Goal: Task Accomplishment & Management: Manage account settings

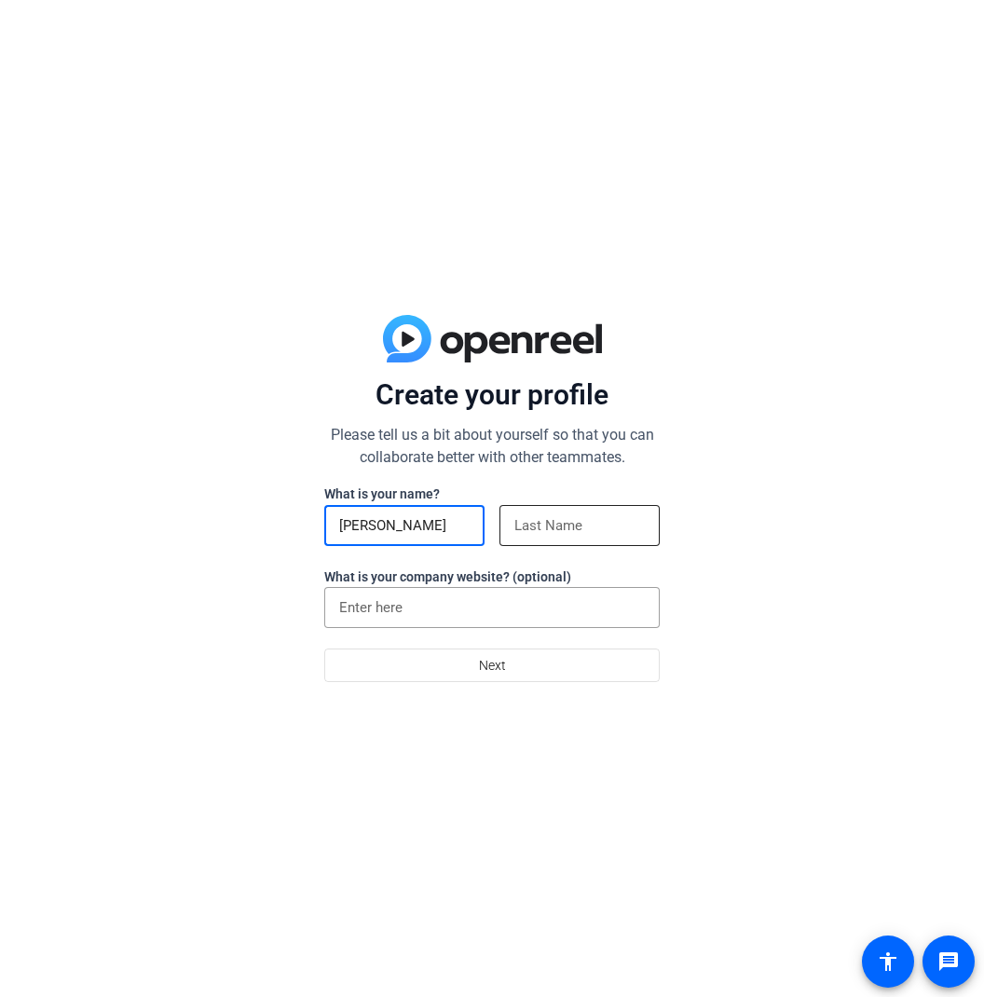
type input "[PERSON_NAME]"
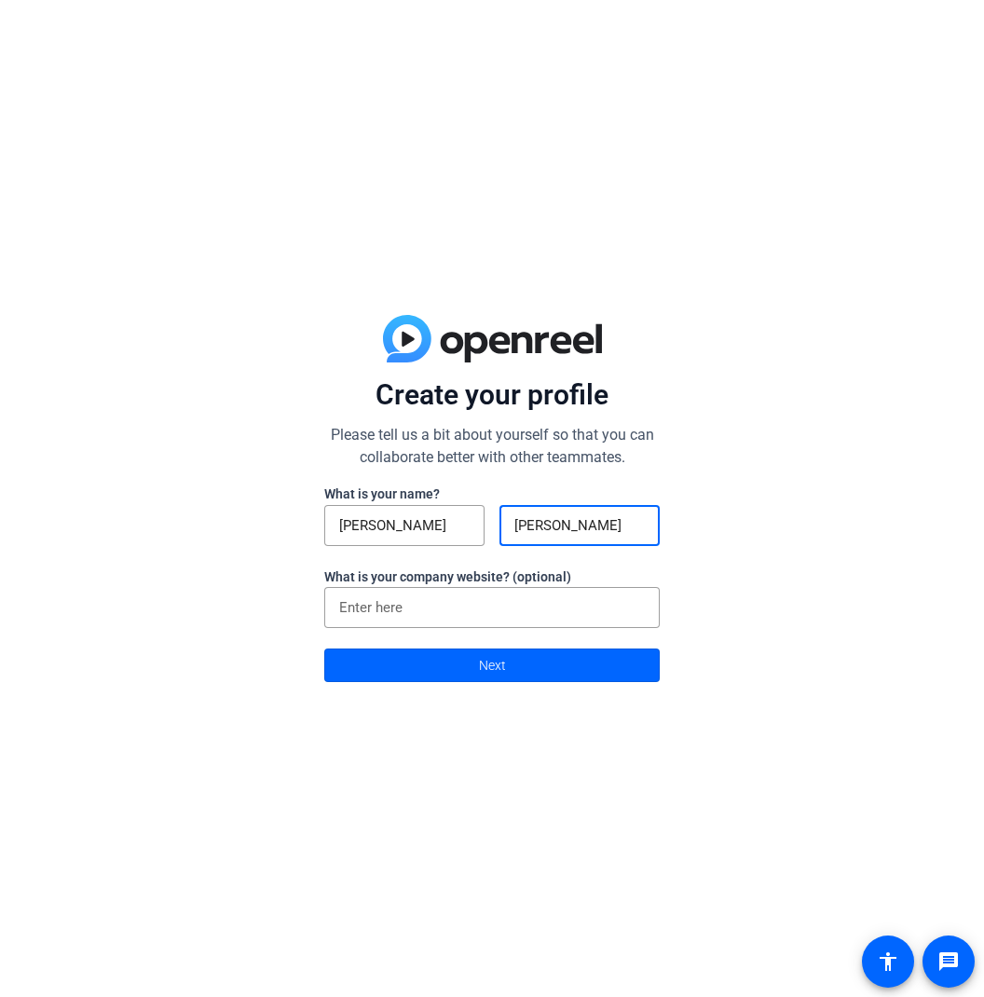
scroll to position [2, 0]
type input "[PERSON_NAME]"
click at [705, 594] on div "Create your profile Please tell us a bit about yourself so that you can collabo…" at bounding box center [492, 498] width 984 height 997
click at [485, 661] on span "Next" at bounding box center [492, 664] width 27 height 35
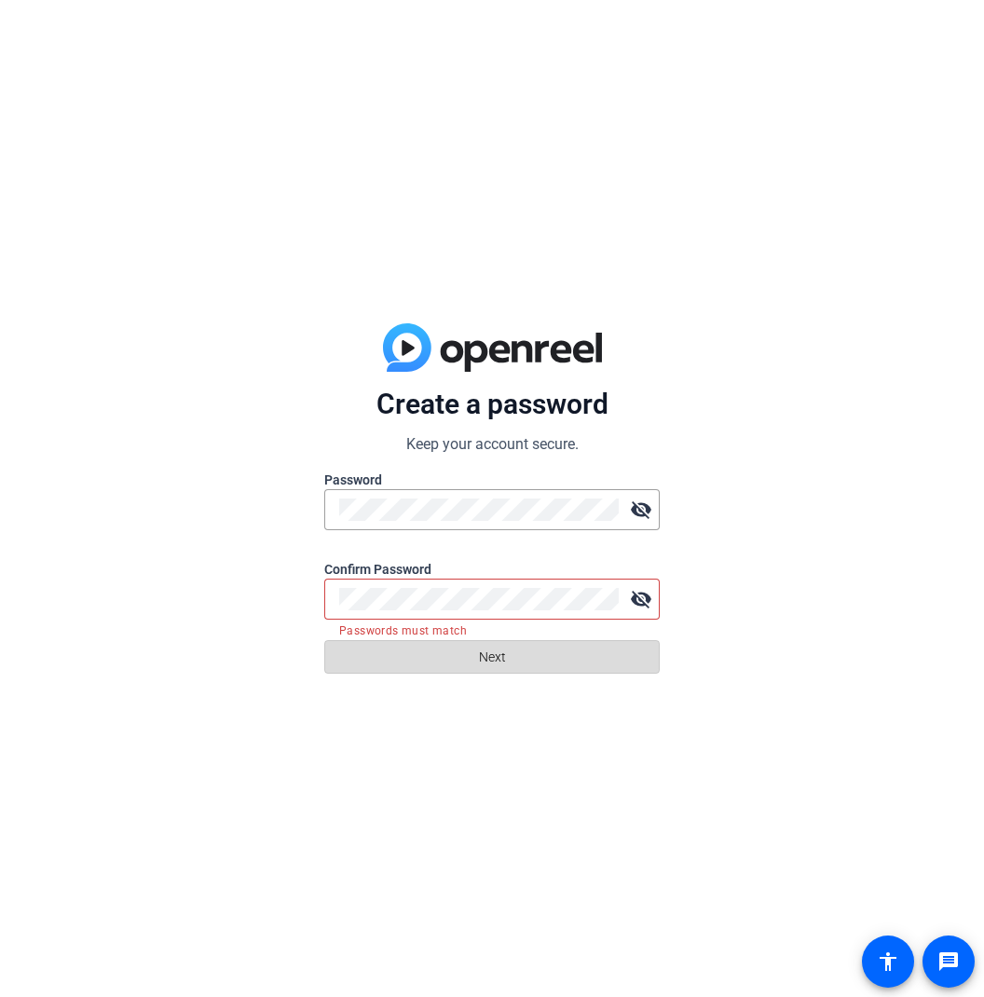
click at [471, 656] on span at bounding box center [492, 656] width 334 height 45
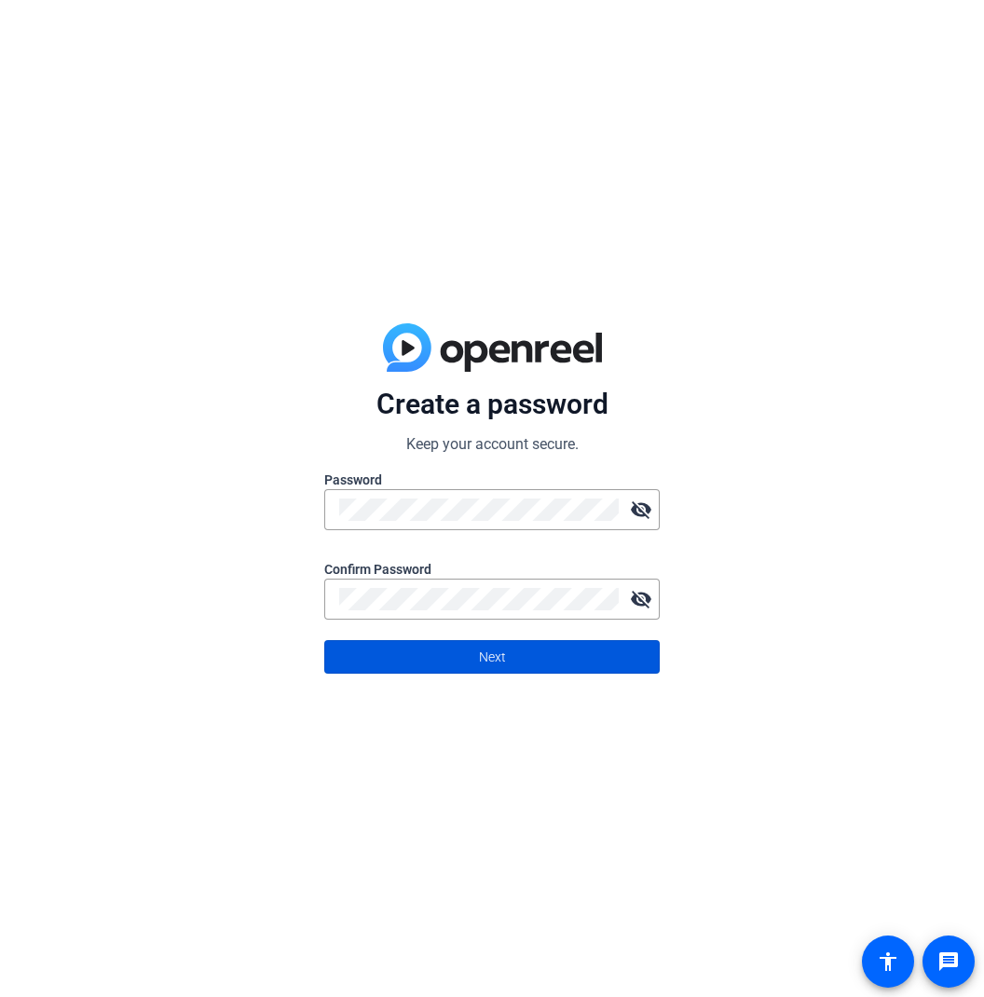
click at [486, 661] on span "Next" at bounding box center [492, 656] width 27 height 35
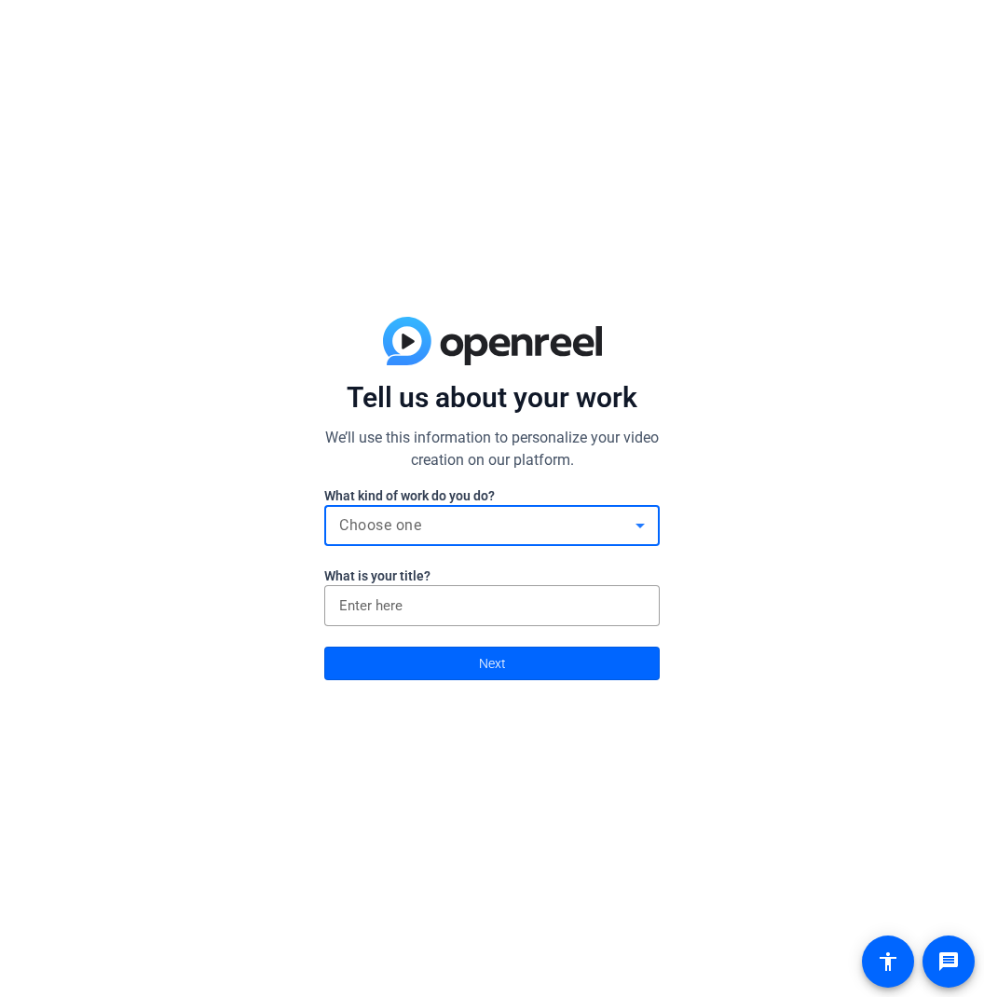
click at [375, 523] on span "Choose one" at bounding box center [380, 525] width 82 height 18
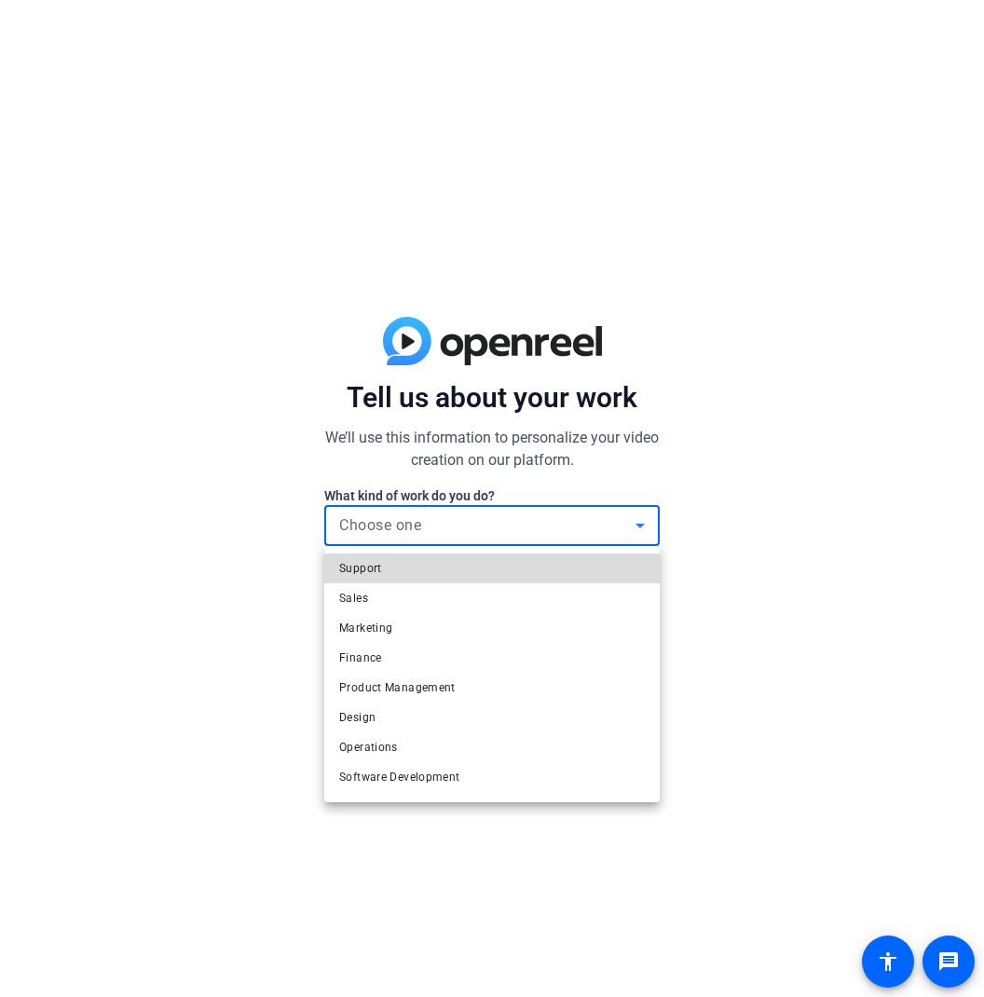
click at [389, 565] on mat-option "Support" at bounding box center [491, 568] width 335 height 30
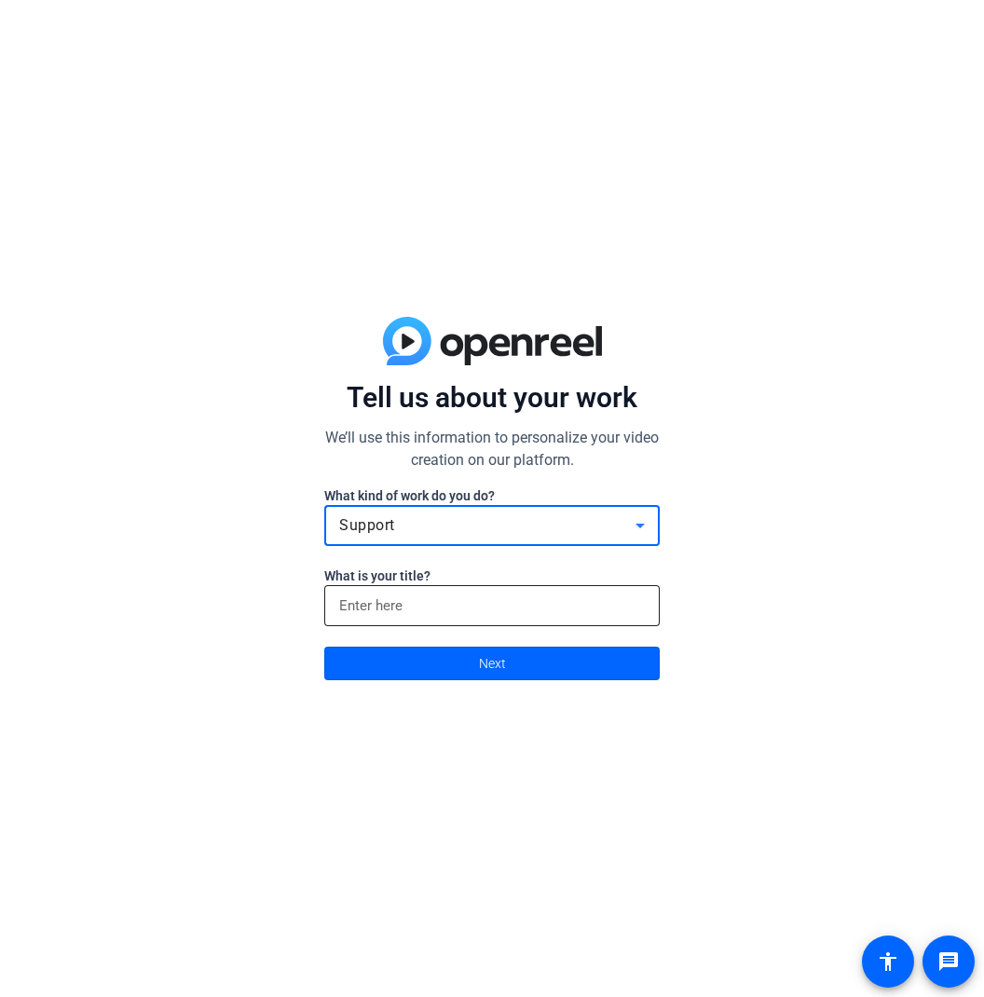
click at [360, 601] on input at bounding box center [492, 605] width 306 height 22
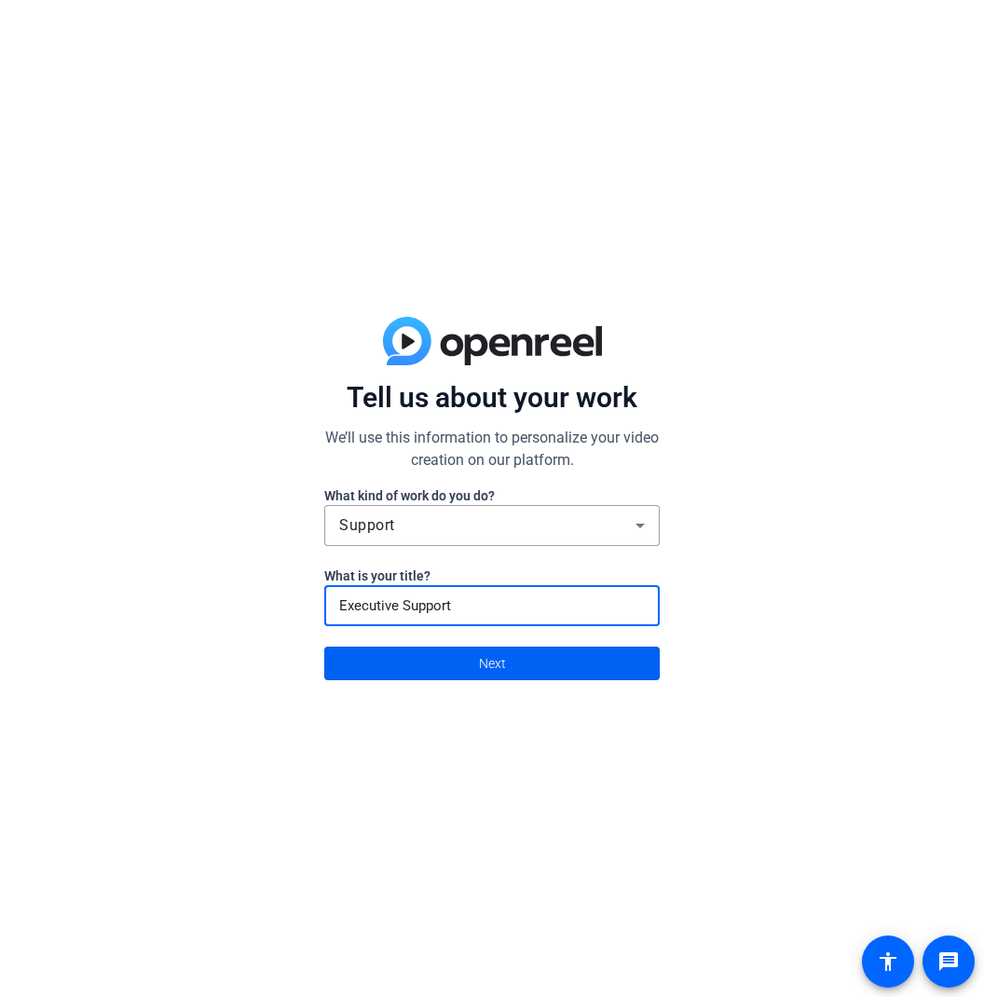
type input "Executive Support"
click at [493, 659] on span "Next" at bounding box center [492, 663] width 27 height 35
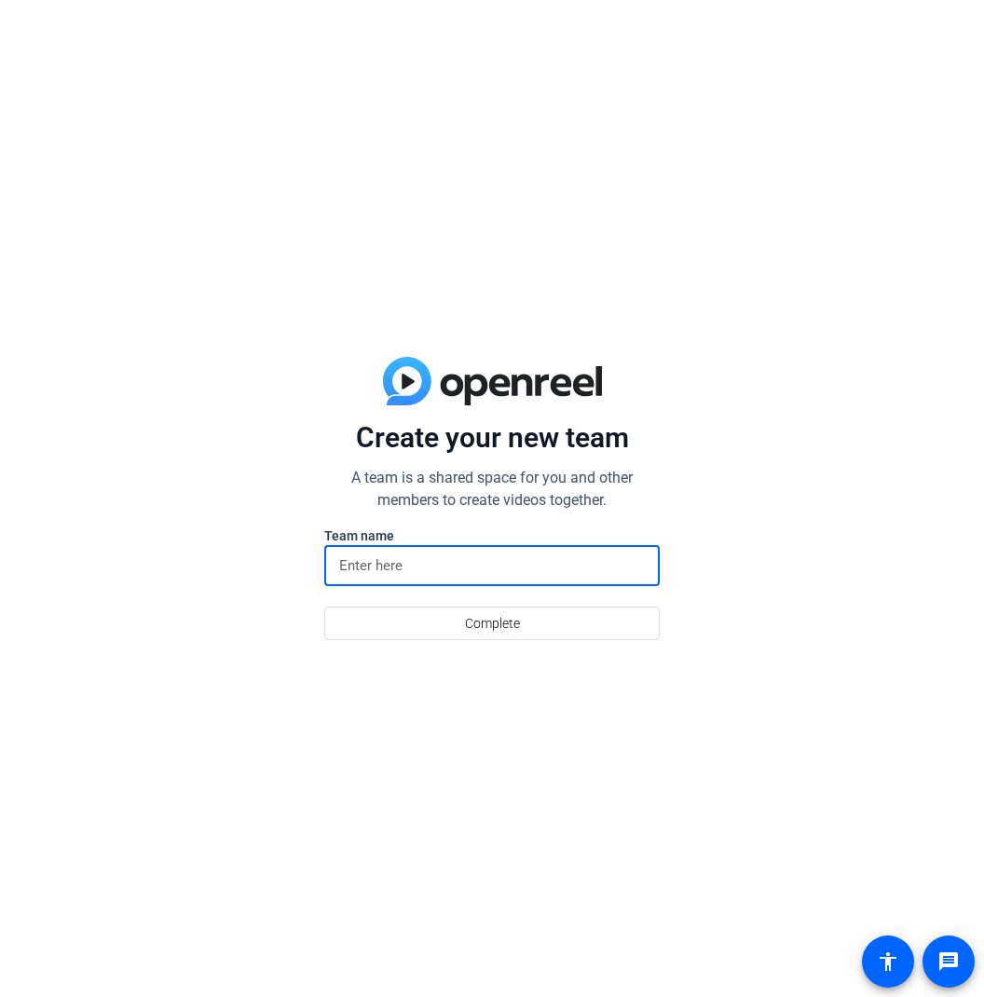
click at [348, 565] on input at bounding box center [492, 565] width 306 height 22
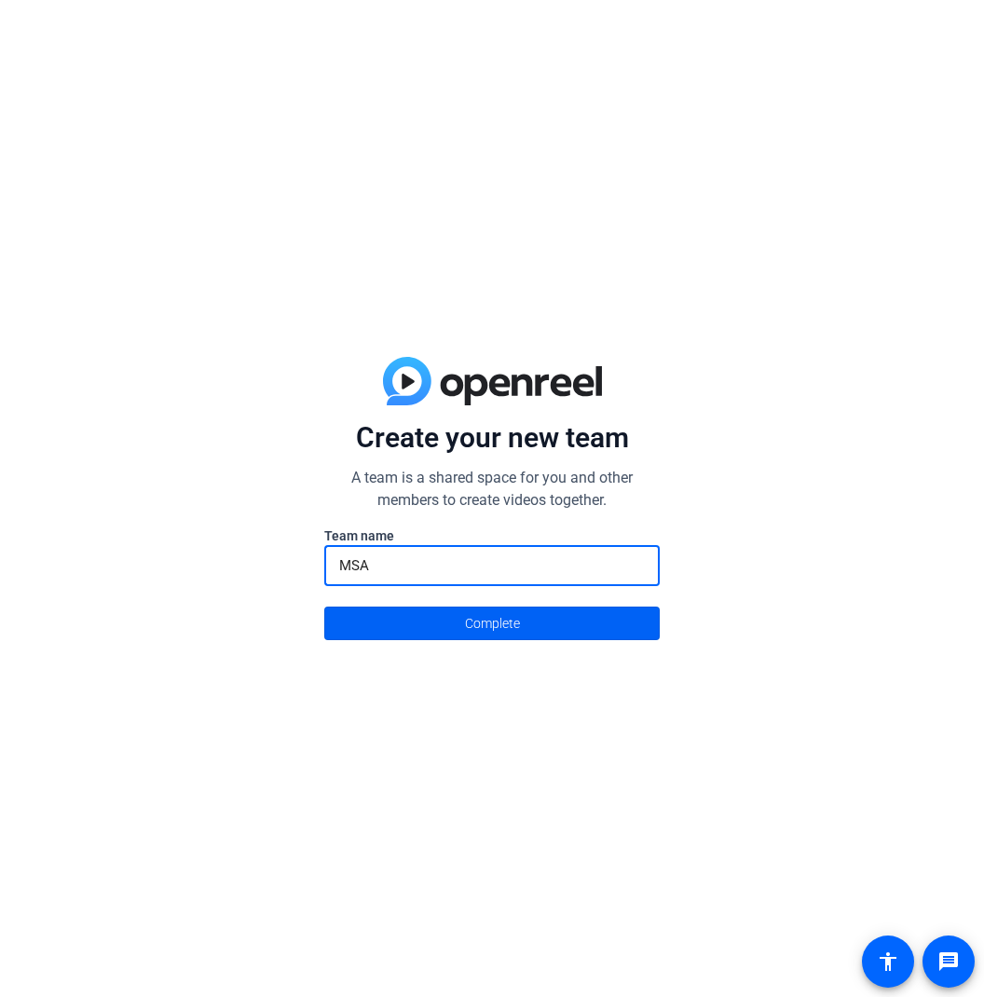
type input "MSA"
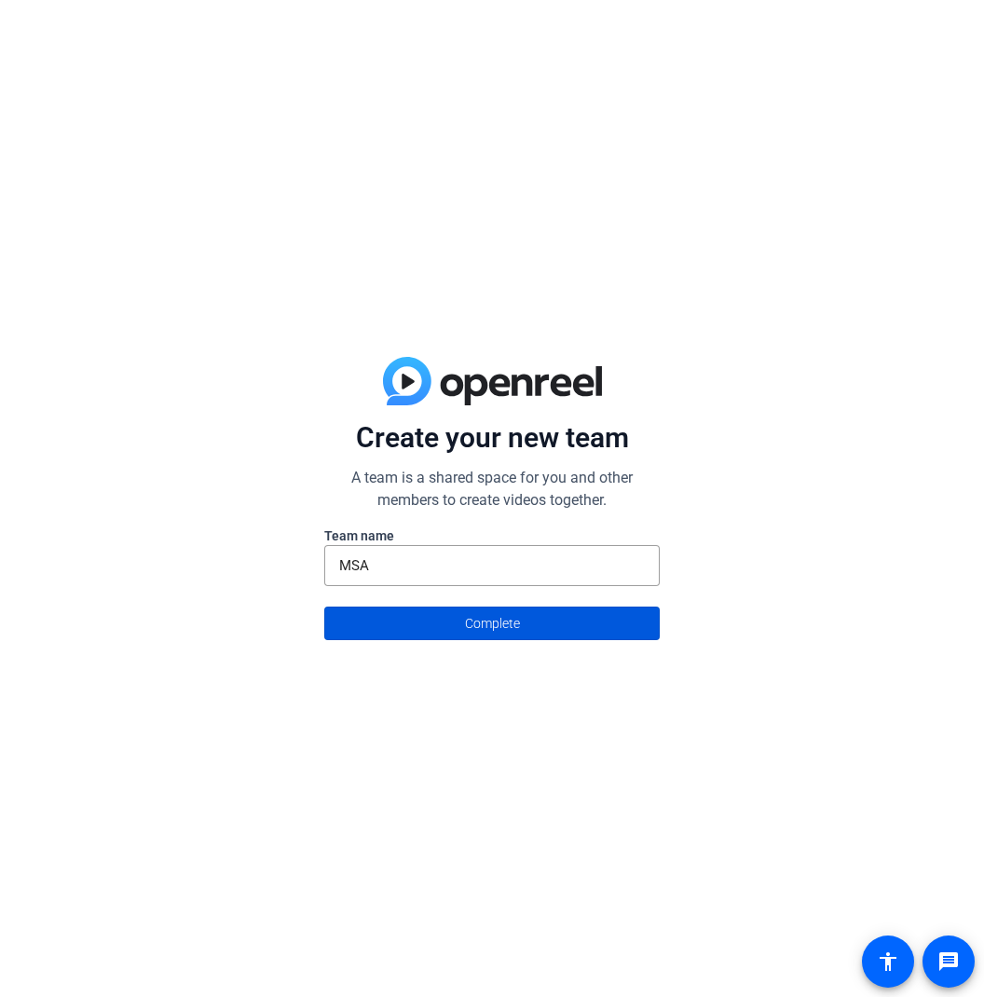
click at [448, 623] on span at bounding box center [492, 623] width 334 height 45
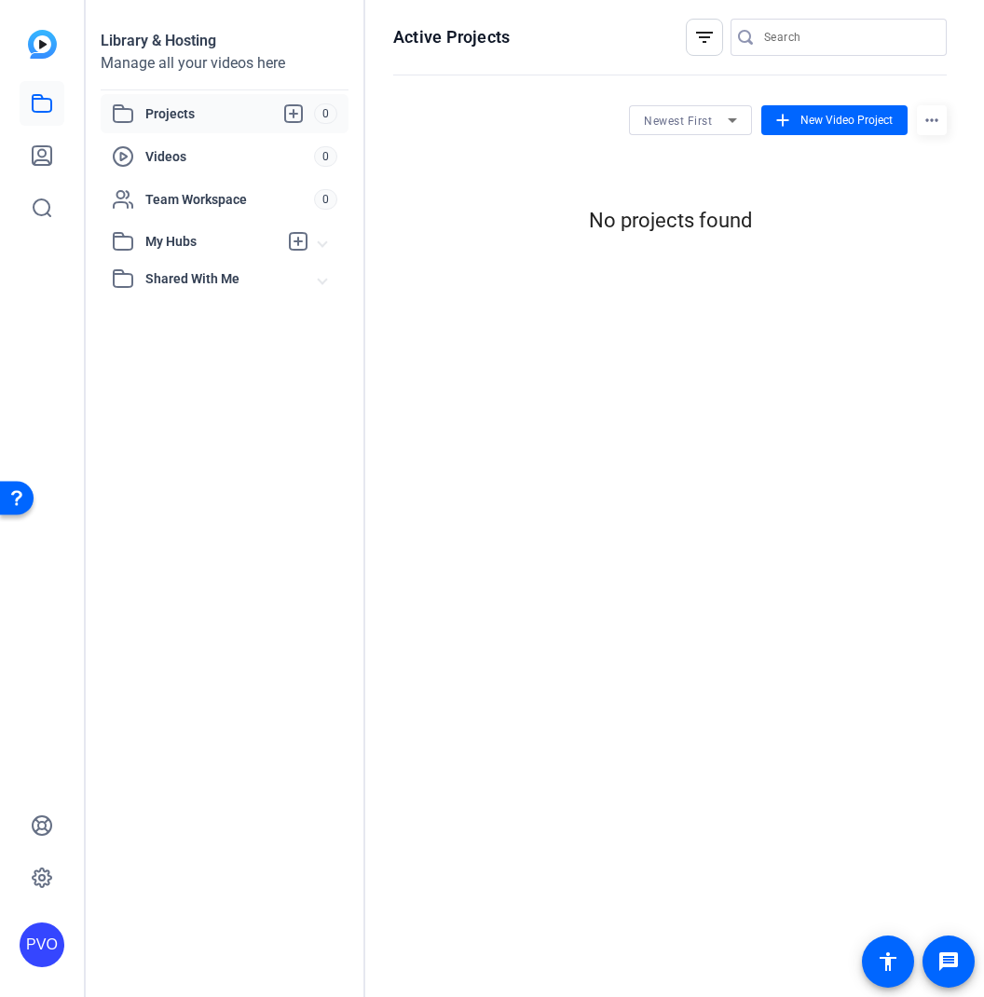
click at [705, 34] on mat-icon "filter_list" at bounding box center [704, 37] width 22 height 22
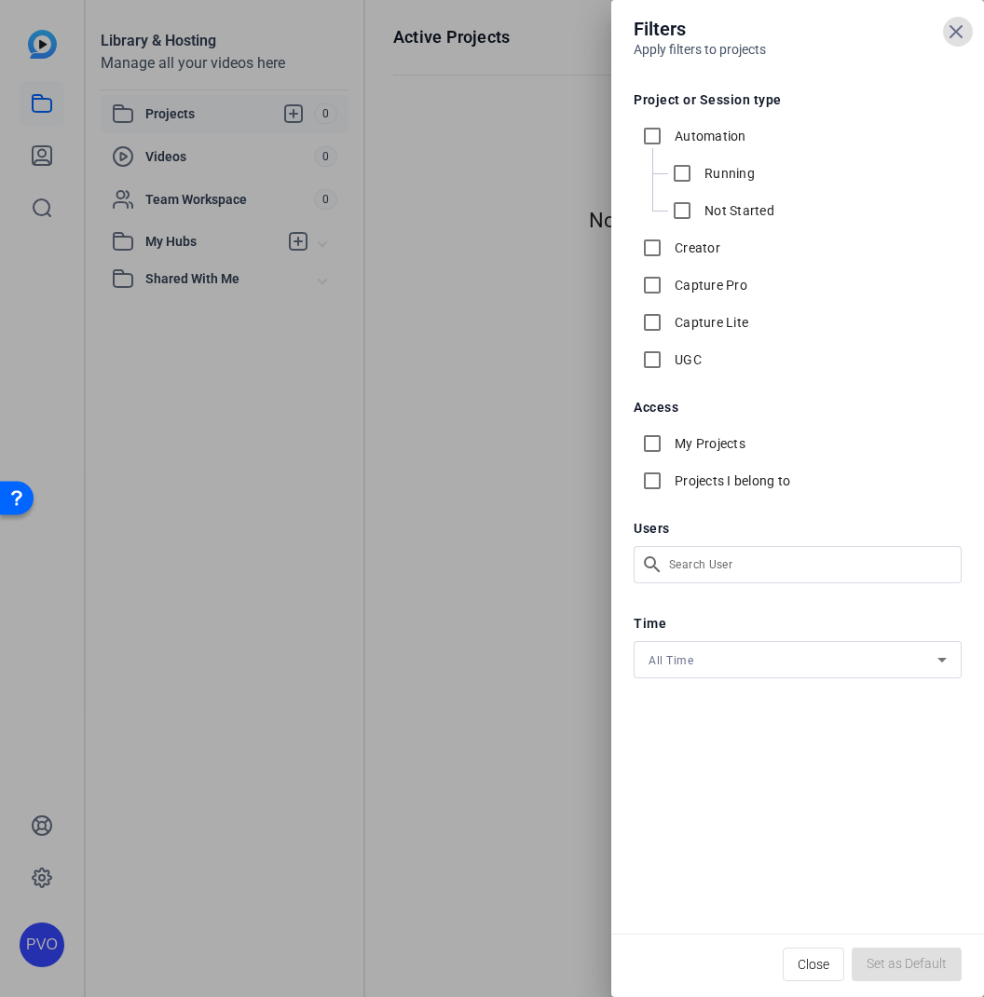
click at [42, 43] on div at bounding box center [492, 498] width 984 height 997
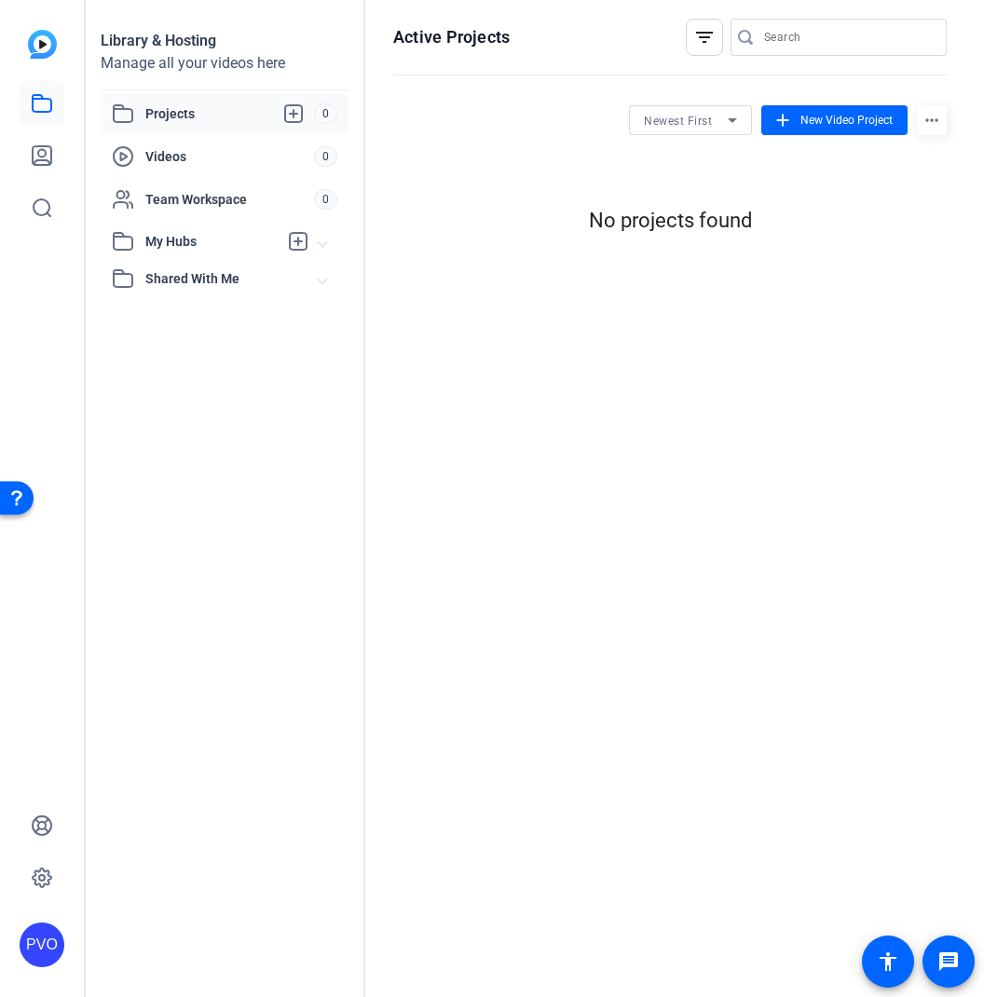
scroll to position [0, 1]
click at [48, 878] on icon at bounding box center [42, 877] width 22 height 22
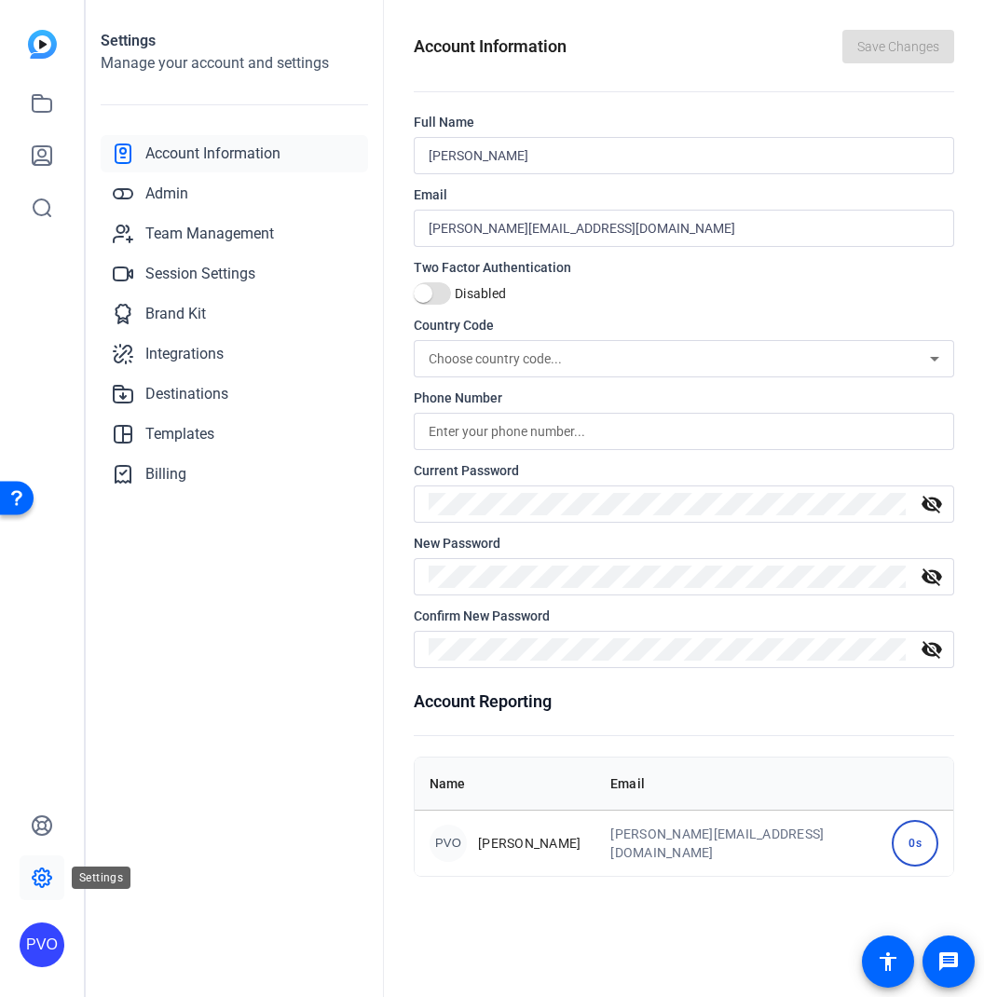
click at [47, 877] on icon at bounding box center [42, 877] width 22 height 22
click at [40, 873] on icon at bounding box center [42, 877] width 22 height 22
click at [889, 957] on mat-icon "accessibility" at bounding box center [888, 961] width 22 height 22
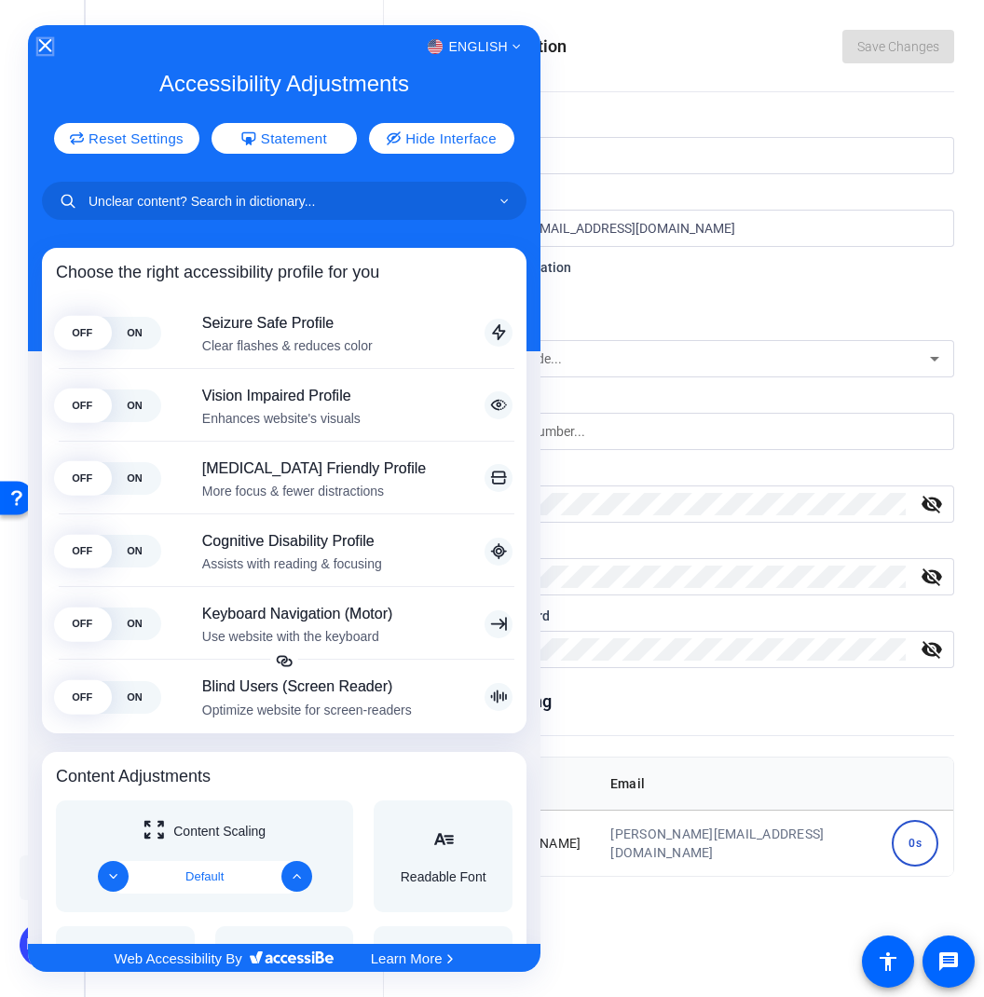
click at [46, 45] on icon "Close Accessibility Interface" at bounding box center [45, 45] width 13 height 13
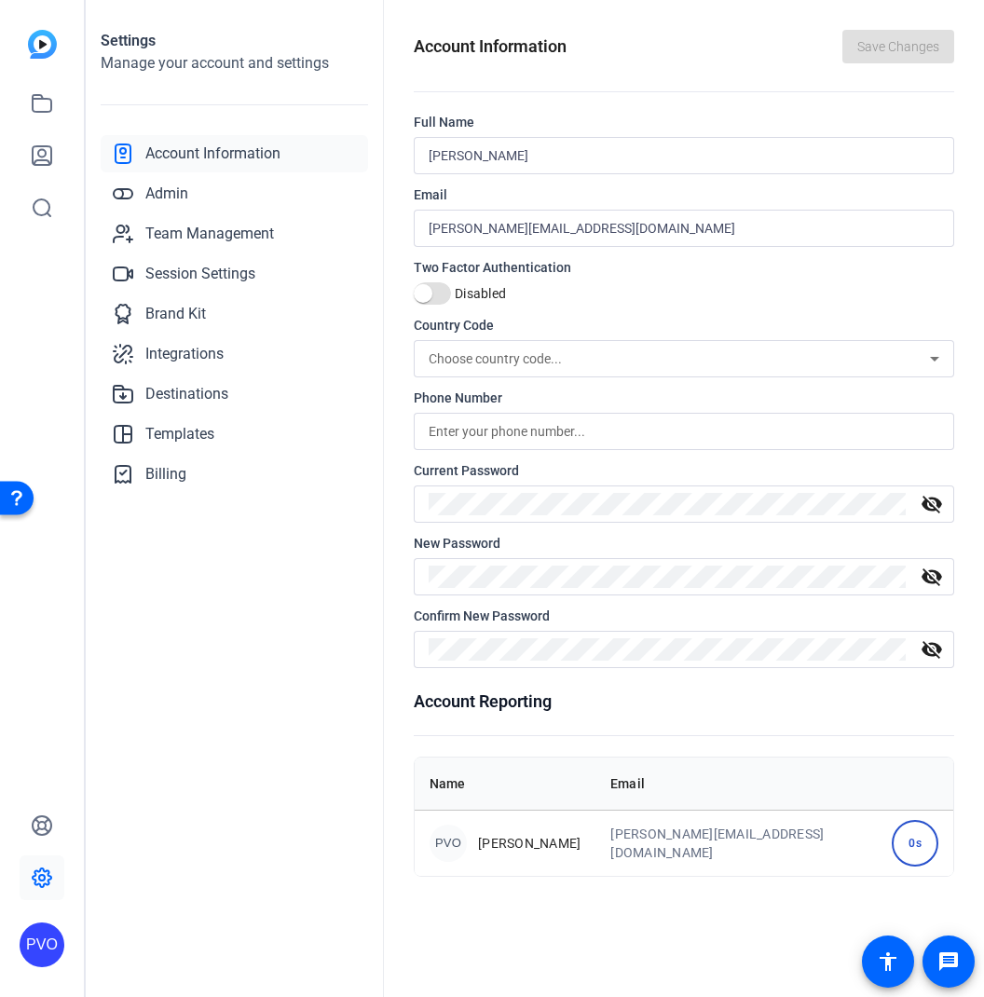
scroll to position [0, 1]
click at [196, 158] on span "Account Information" at bounding box center [212, 154] width 135 height 22
click at [184, 149] on span "Account Information" at bounding box center [212, 154] width 135 height 22
